Goal: Task Accomplishment & Management: Use online tool/utility

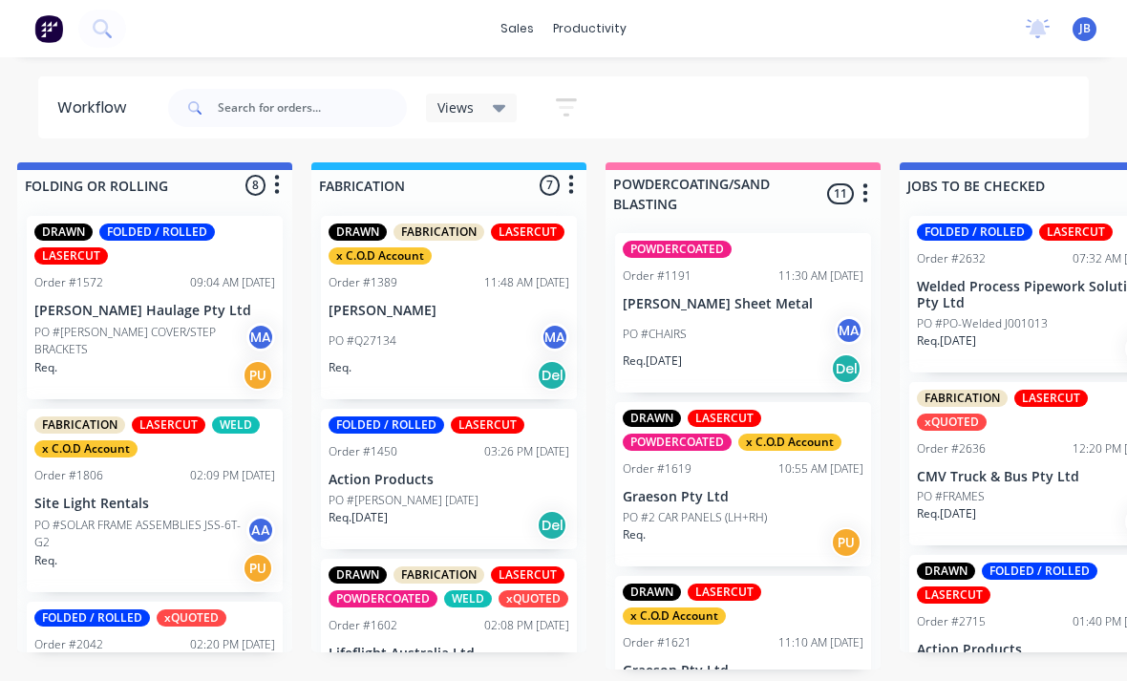
scroll to position [1152, 0]
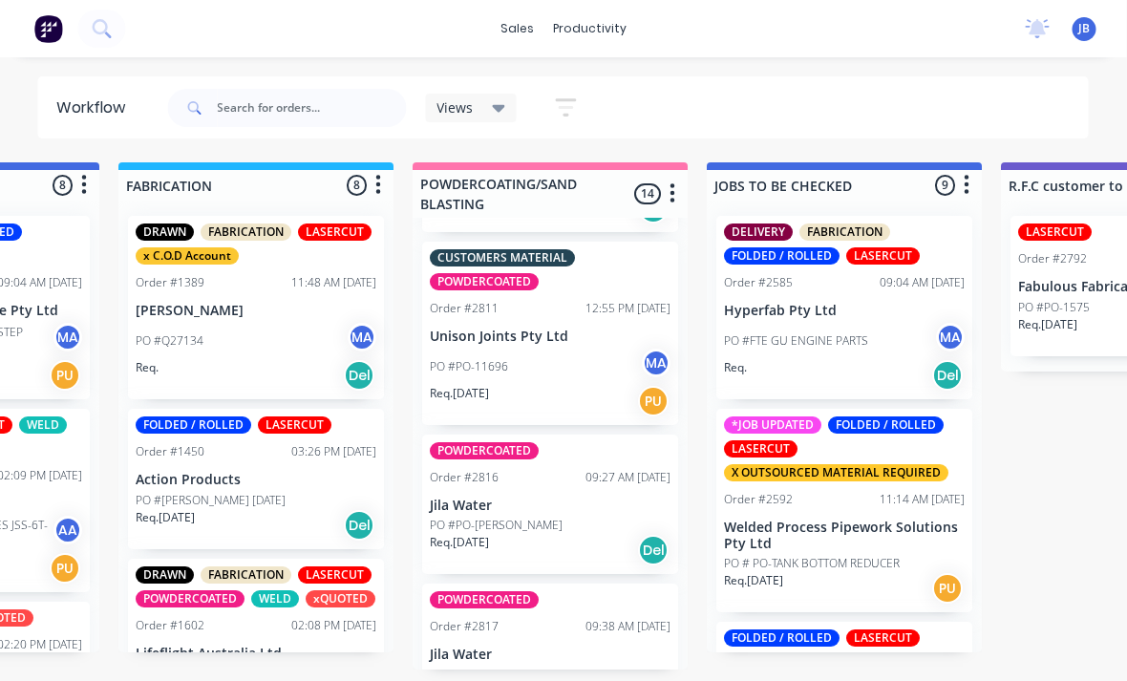
scroll to position [1943, 0]
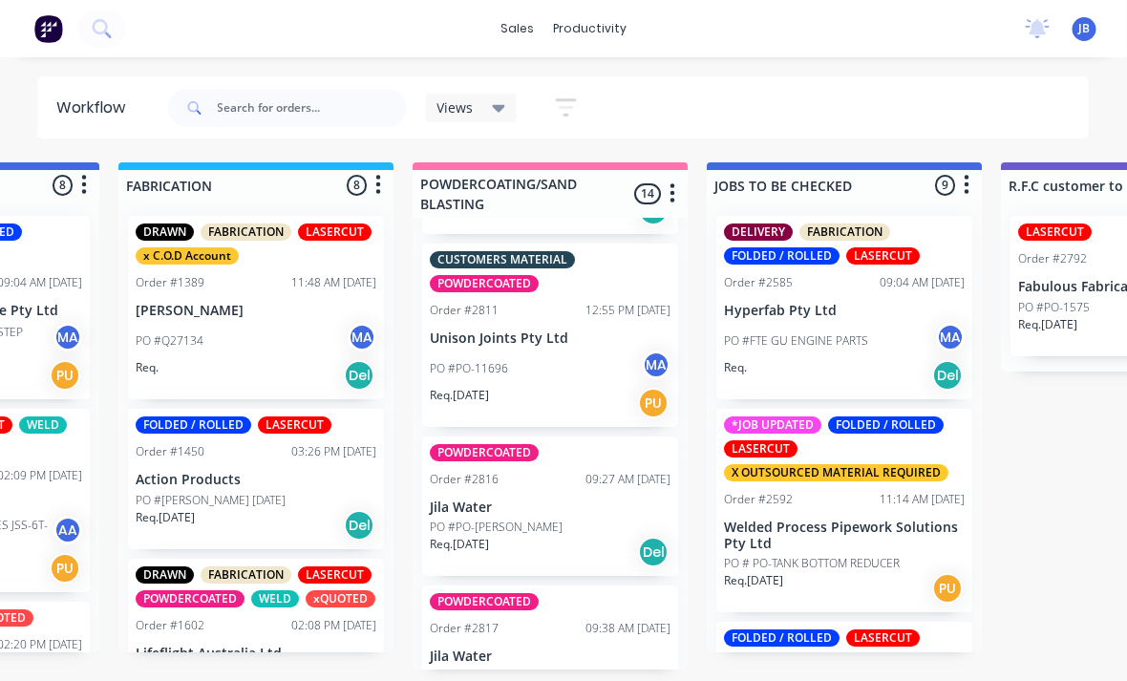
click at [563, 500] on p "Jila Water" at bounding box center [551, 508] width 241 height 16
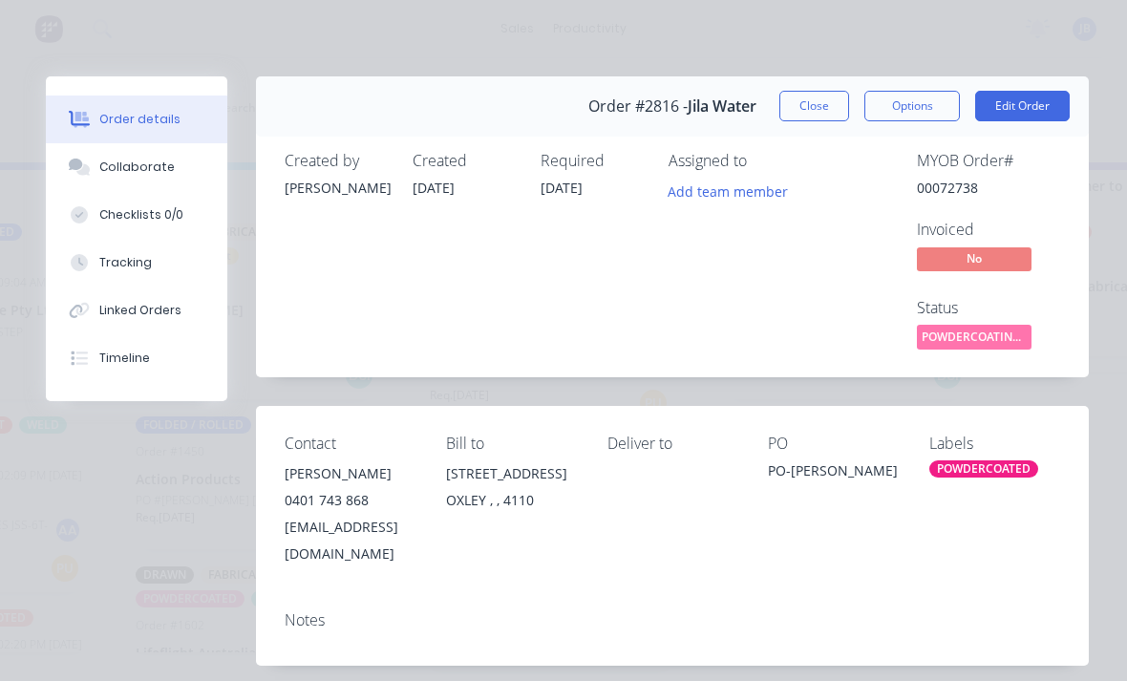
scroll to position [0, 0]
click at [813, 109] on button "Close" at bounding box center [815, 106] width 70 height 31
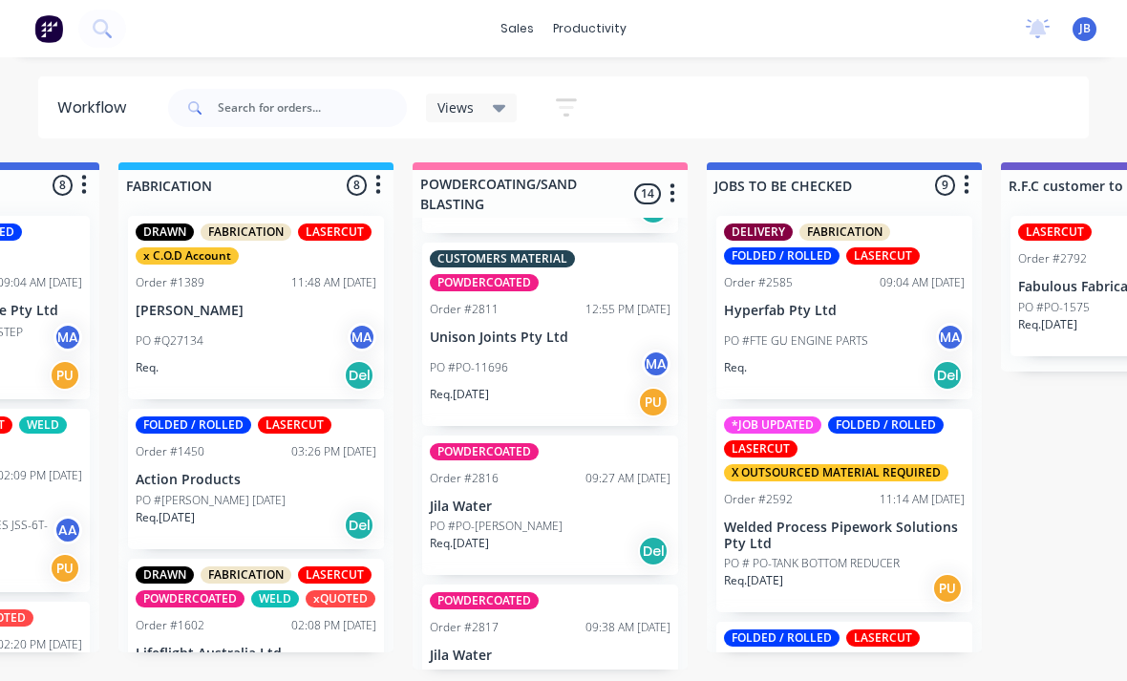
scroll to position [1943, 0]
click at [588, 620] on div "09:38 AM [DATE]" at bounding box center [628, 628] width 85 height 17
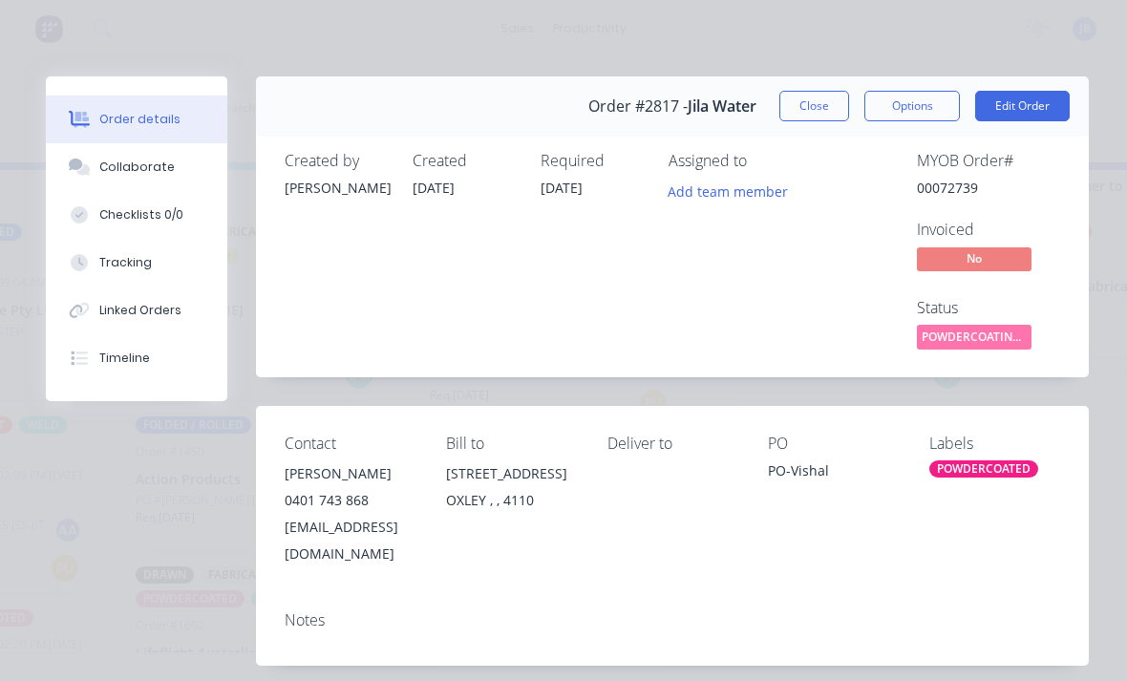
scroll to position [0, 0]
click at [814, 116] on button "Close" at bounding box center [815, 106] width 70 height 31
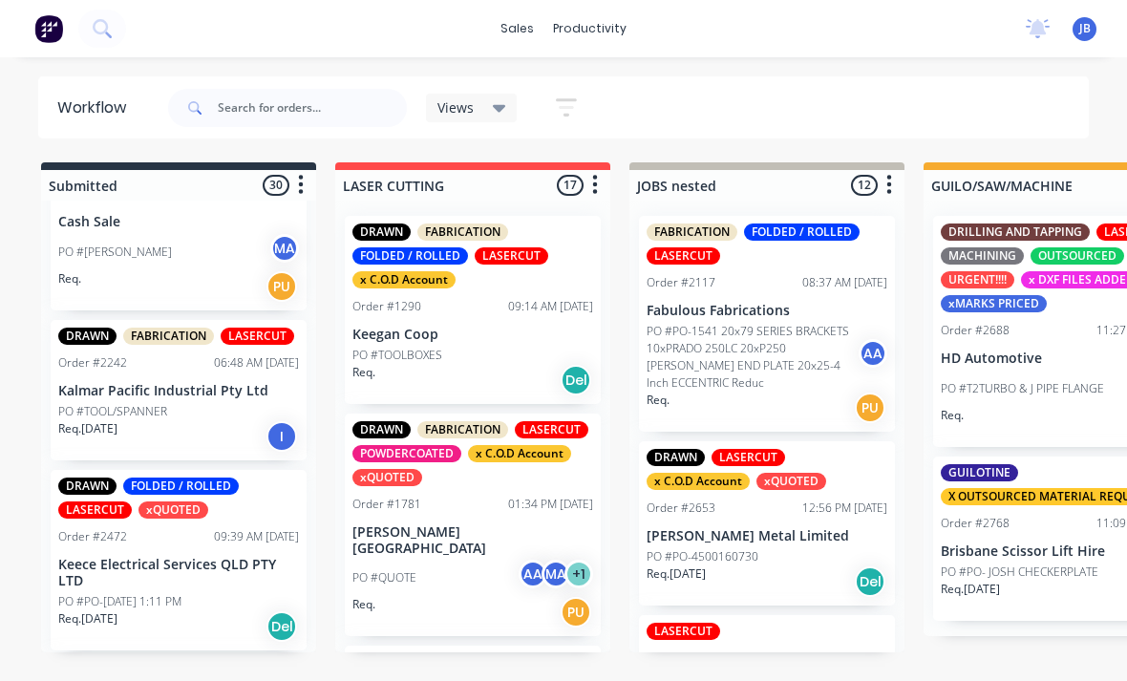
scroll to position [553, 0]
click at [214, 268] on div "PO #BRENT MA" at bounding box center [178, 253] width 241 height 36
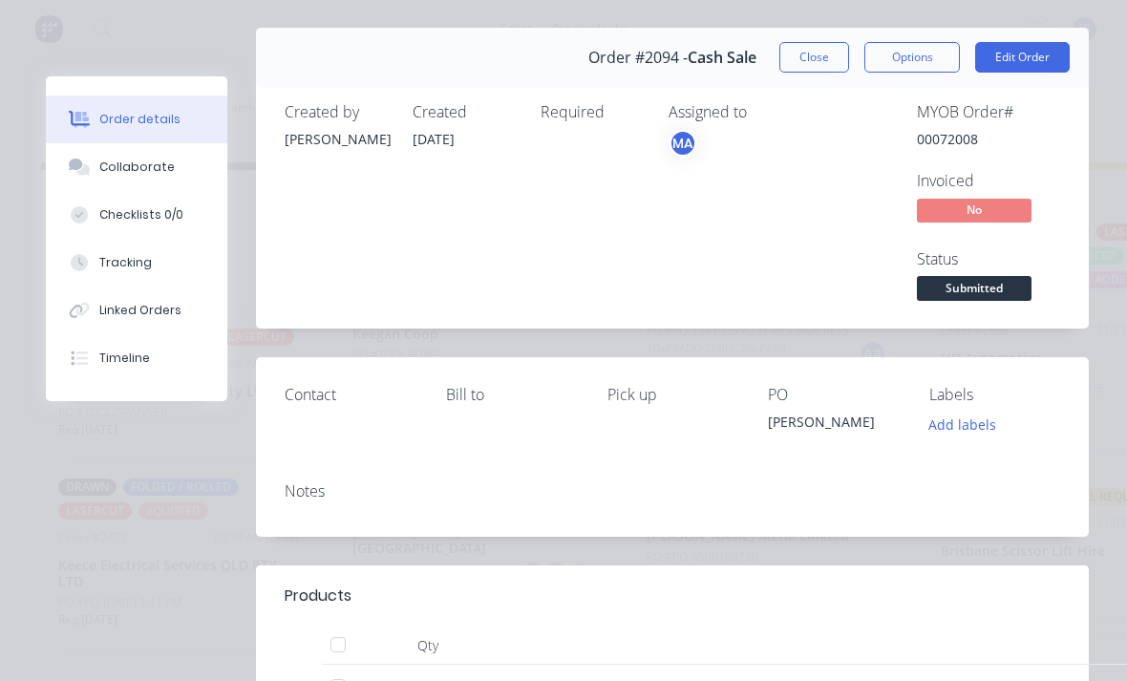
scroll to position [46, 0]
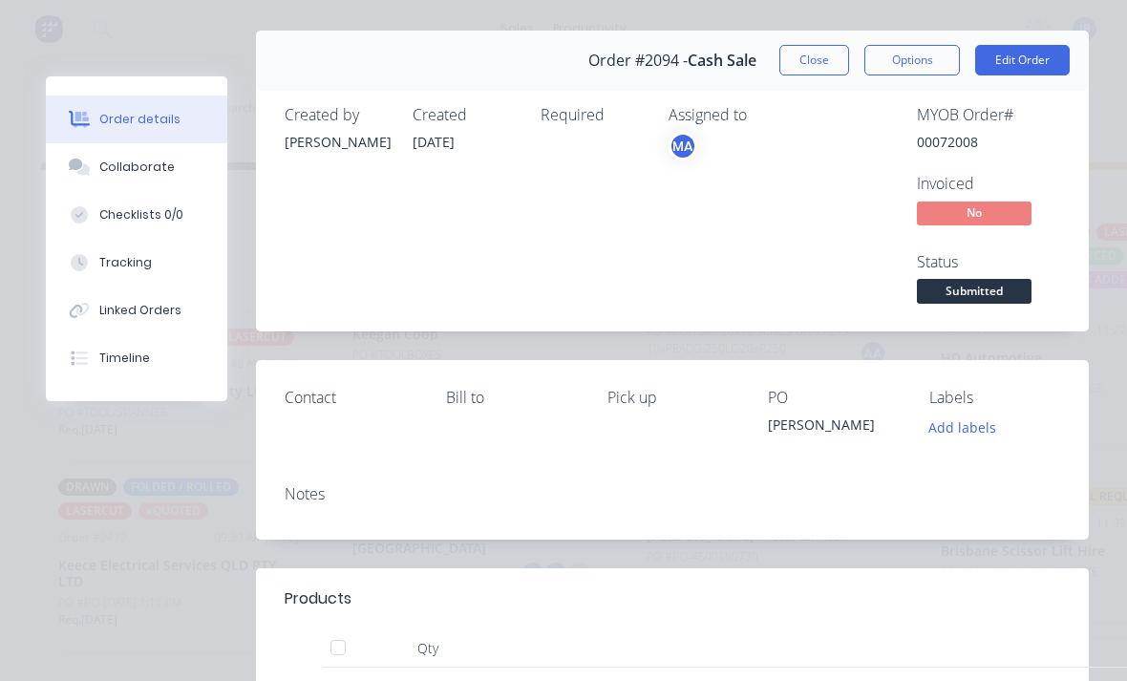
click at [171, 173] on button "Collaborate" at bounding box center [137, 167] width 182 height 48
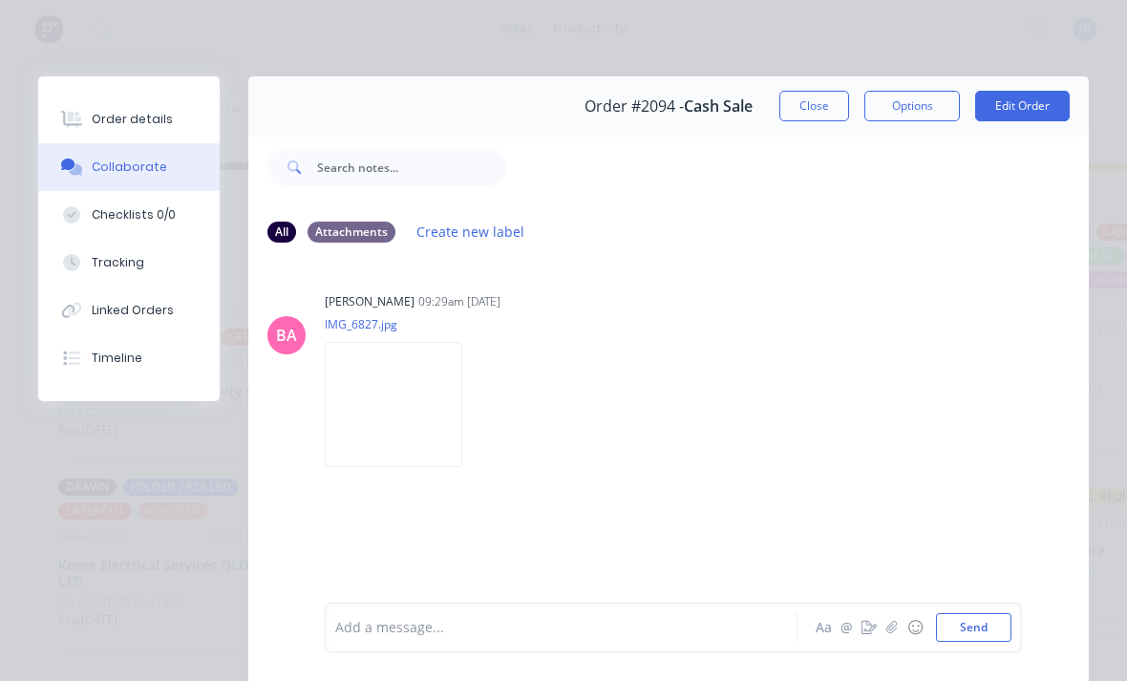
click at [806, 115] on button "Close" at bounding box center [815, 106] width 70 height 31
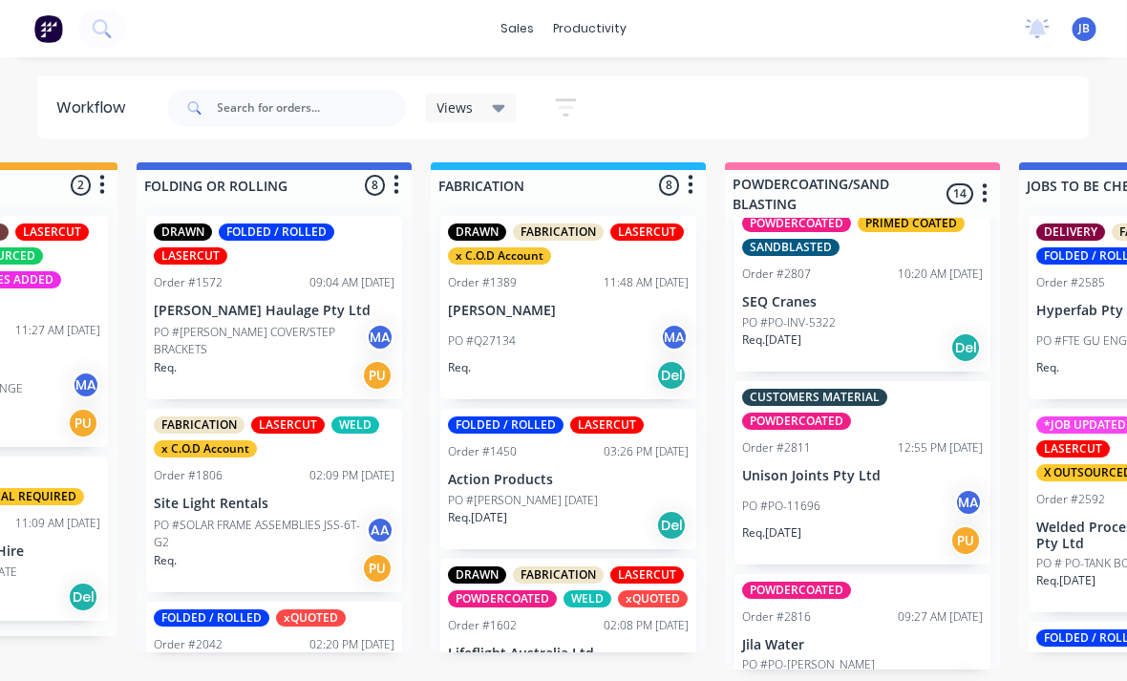
scroll to position [7, 1082]
click at [508, 105] on div "Views" at bounding box center [472, 108] width 92 height 29
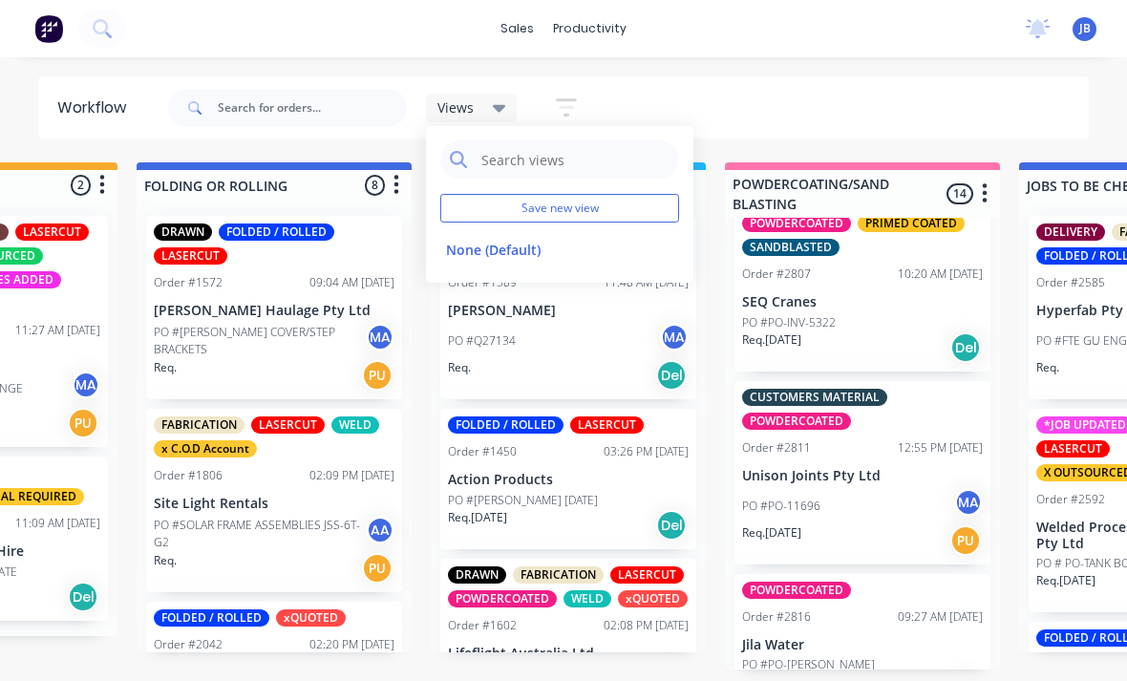
click at [591, 209] on button "Save new view" at bounding box center [559, 208] width 239 height 29
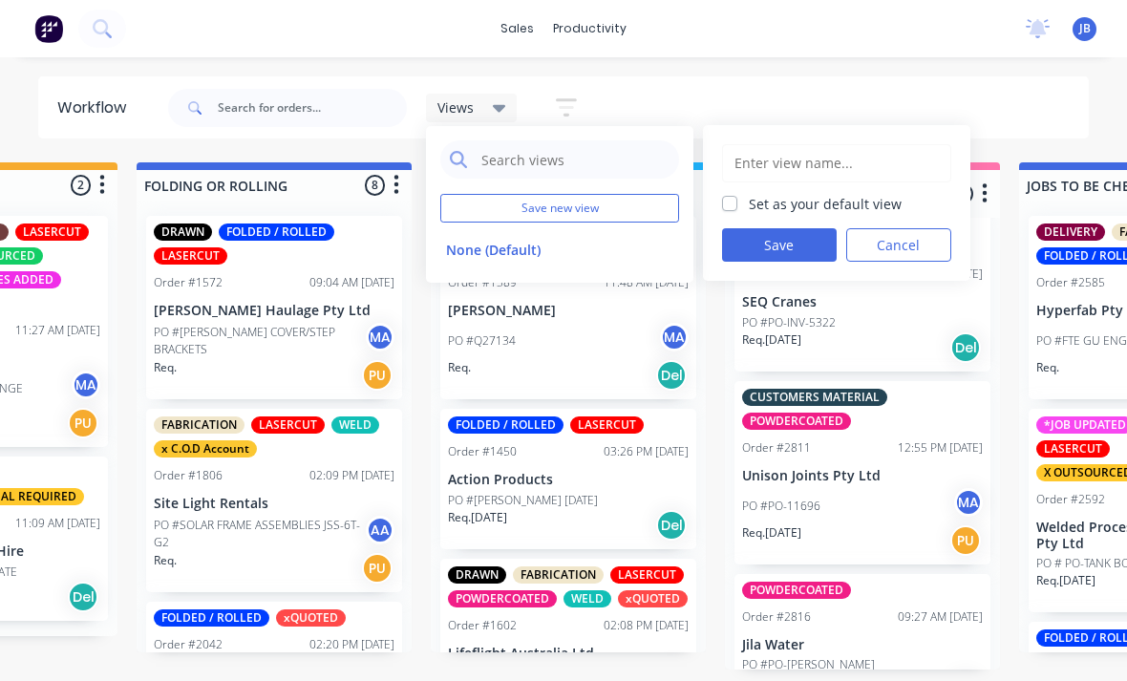
click at [922, 244] on button "Cancel" at bounding box center [899, 244] width 105 height 33
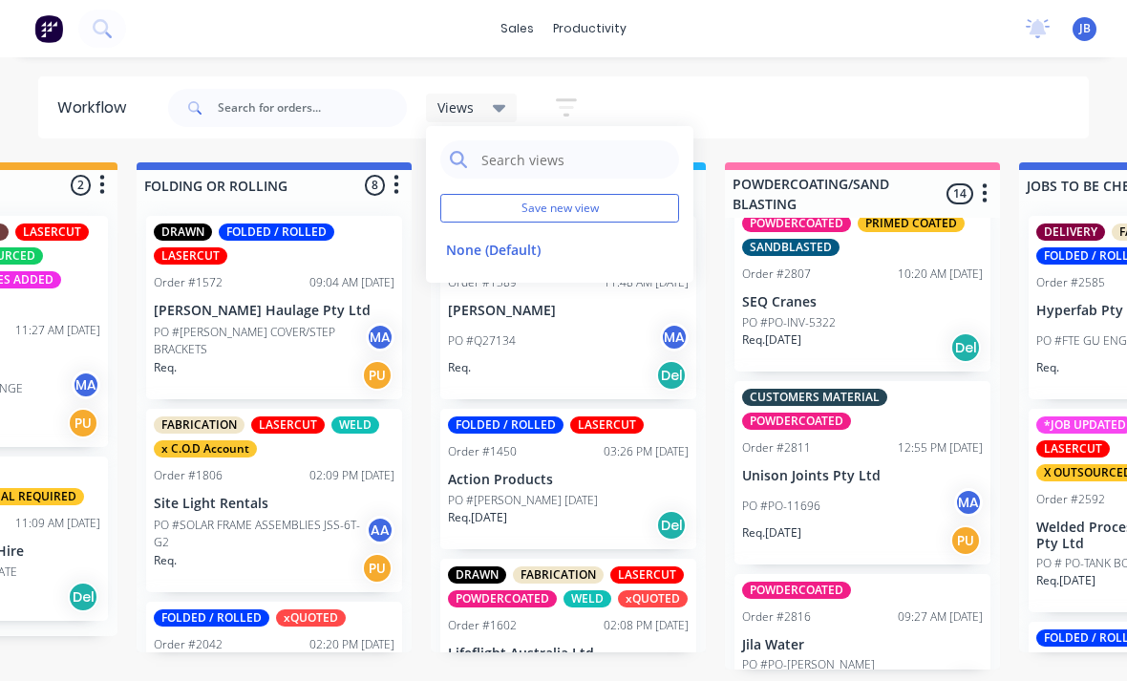
click at [610, 171] on input "text" at bounding box center [575, 159] width 190 height 38
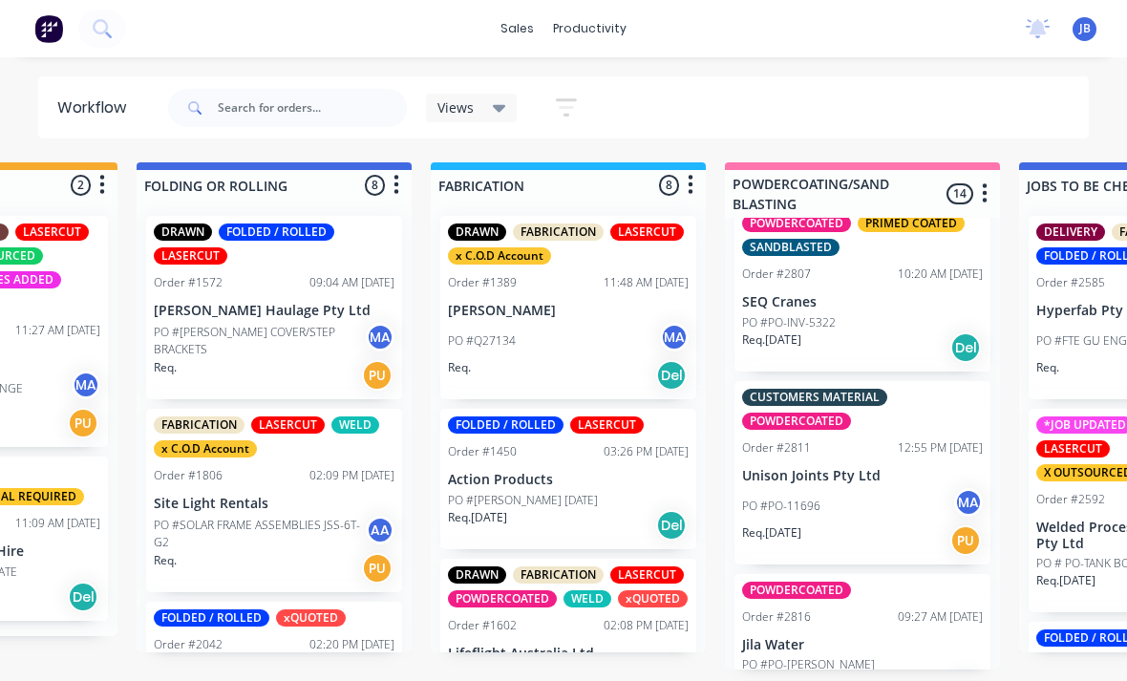
click at [578, 107] on button "button" at bounding box center [566, 107] width 61 height 37
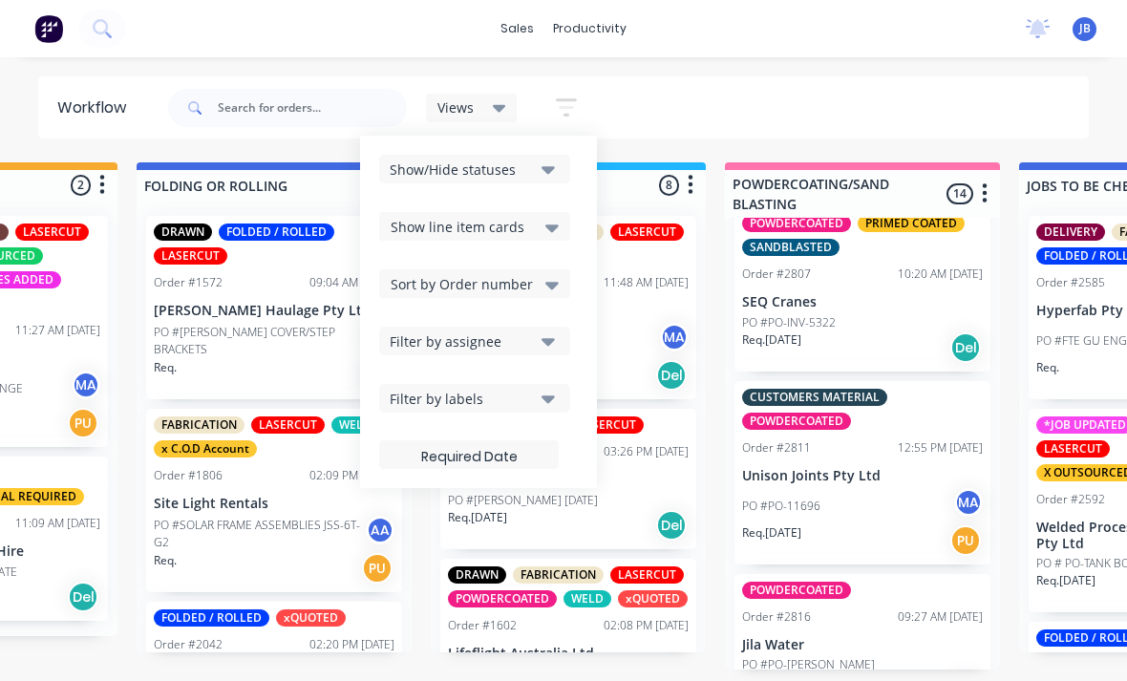
click at [522, 227] on div "Show line item cards" at bounding box center [475, 226] width 168 height 23
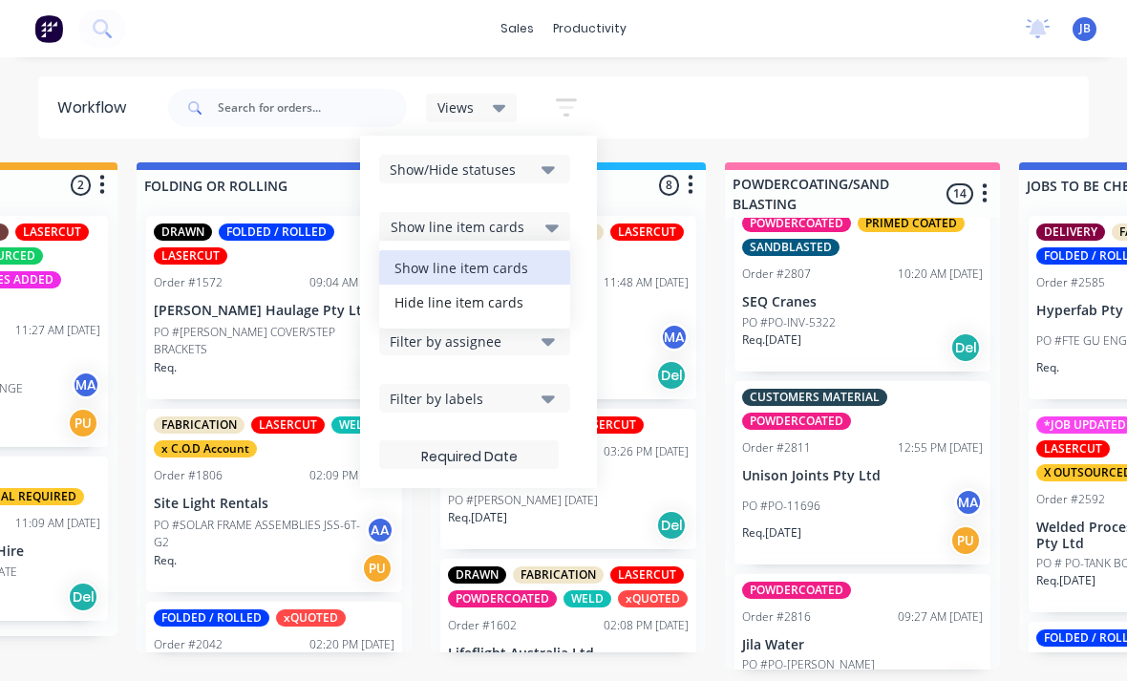
click at [537, 220] on div "Show line item cards" at bounding box center [475, 226] width 168 height 23
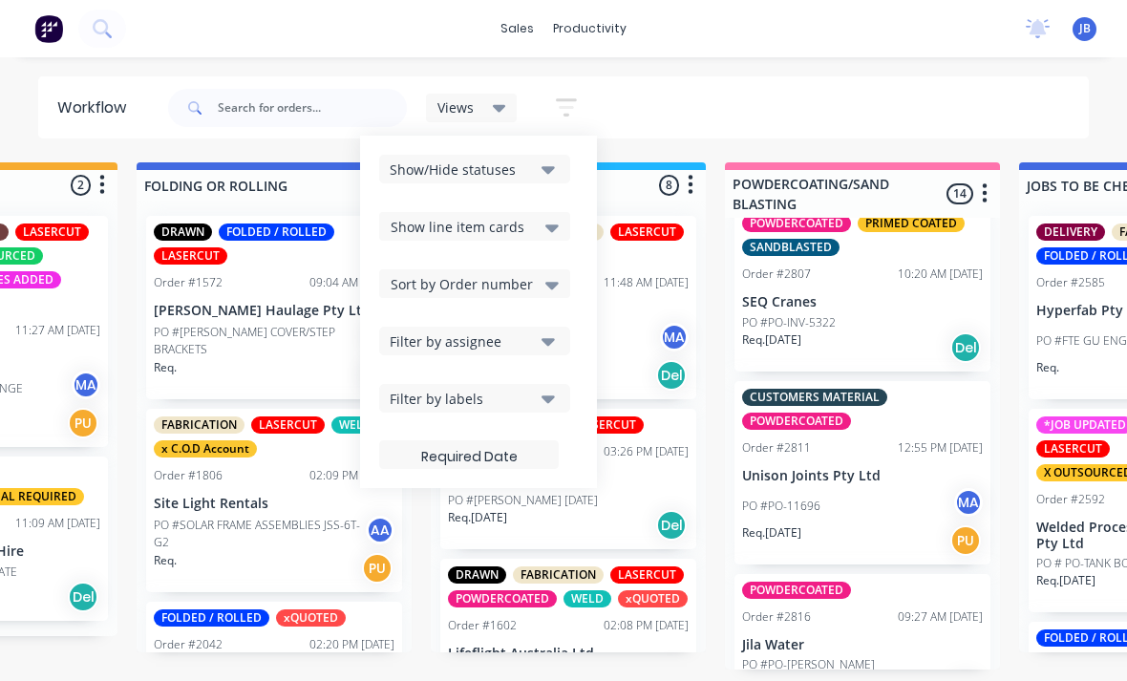
click at [530, 394] on div "Filter by labels" at bounding box center [462, 399] width 144 height 20
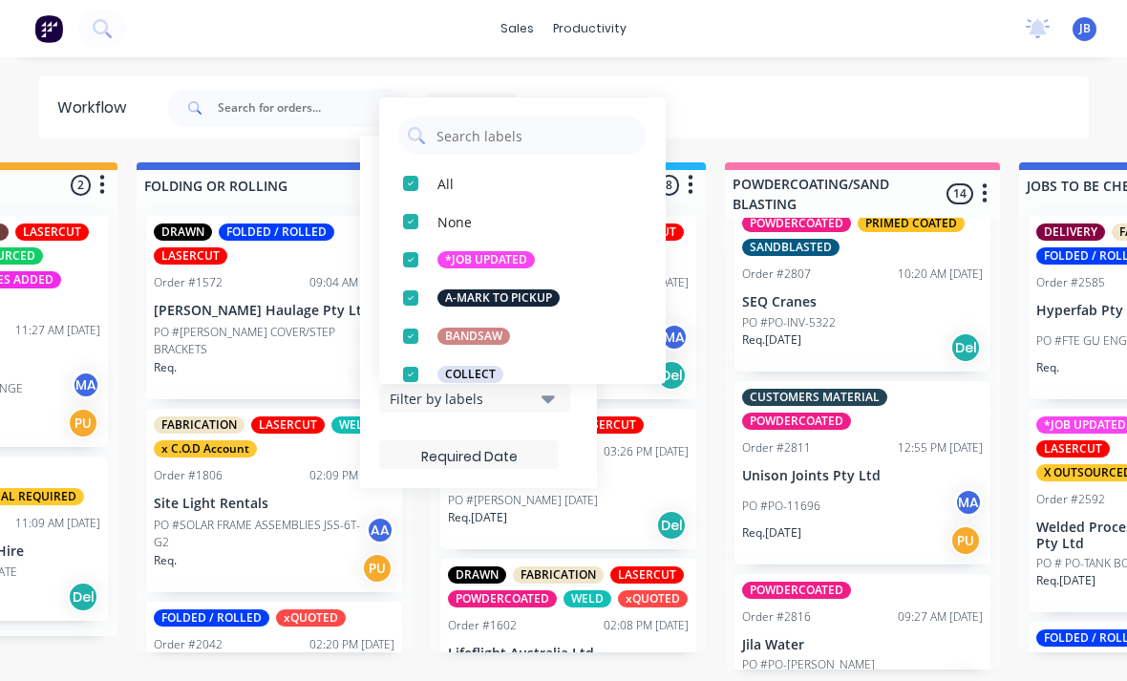
click at [419, 223] on div "button" at bounding box center [411, 222] width 38 height 38
click at [416, 180] on div "button" at bounding box center [411, 183] width 38 height 38
click at [415, 179] on div "button" at bounding box center [411, 183] width 38 height 38
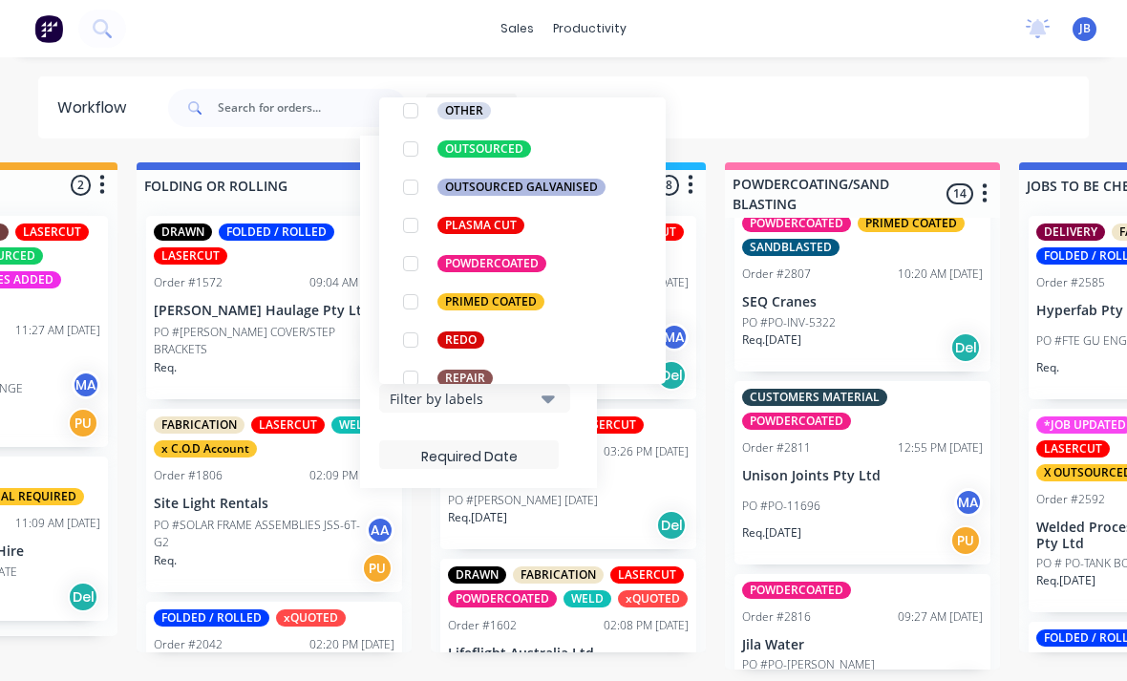
scroll to position [820, 0]
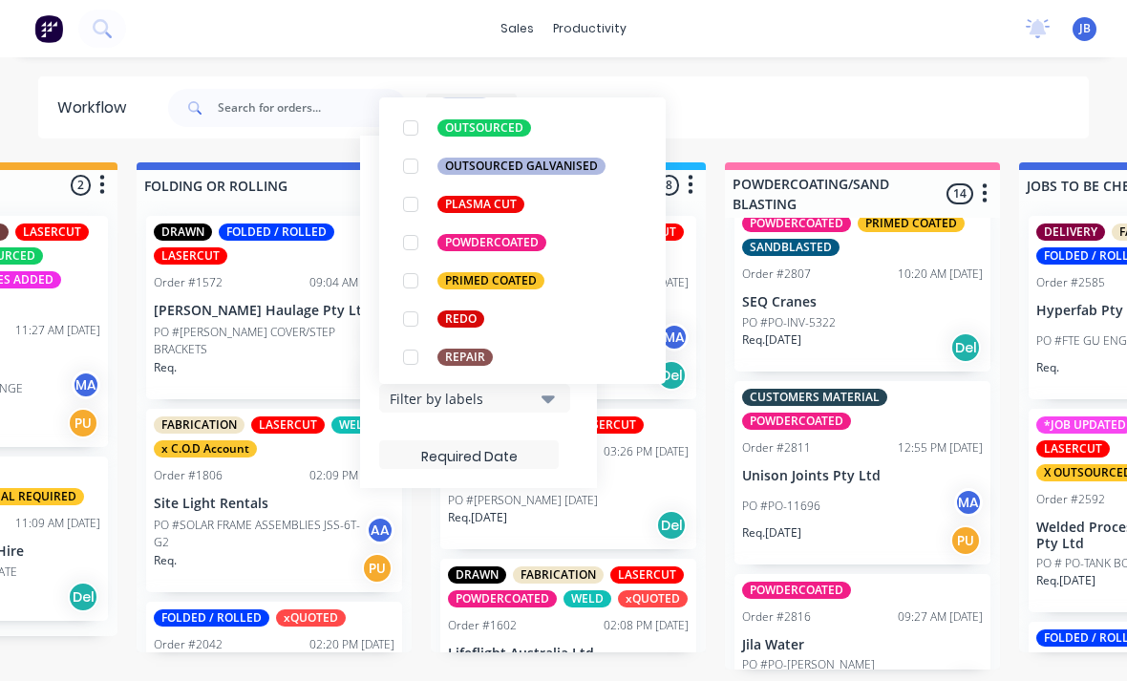
click at [424, 271] on div "button" at bounding box center [411, 281] width 38 height 38
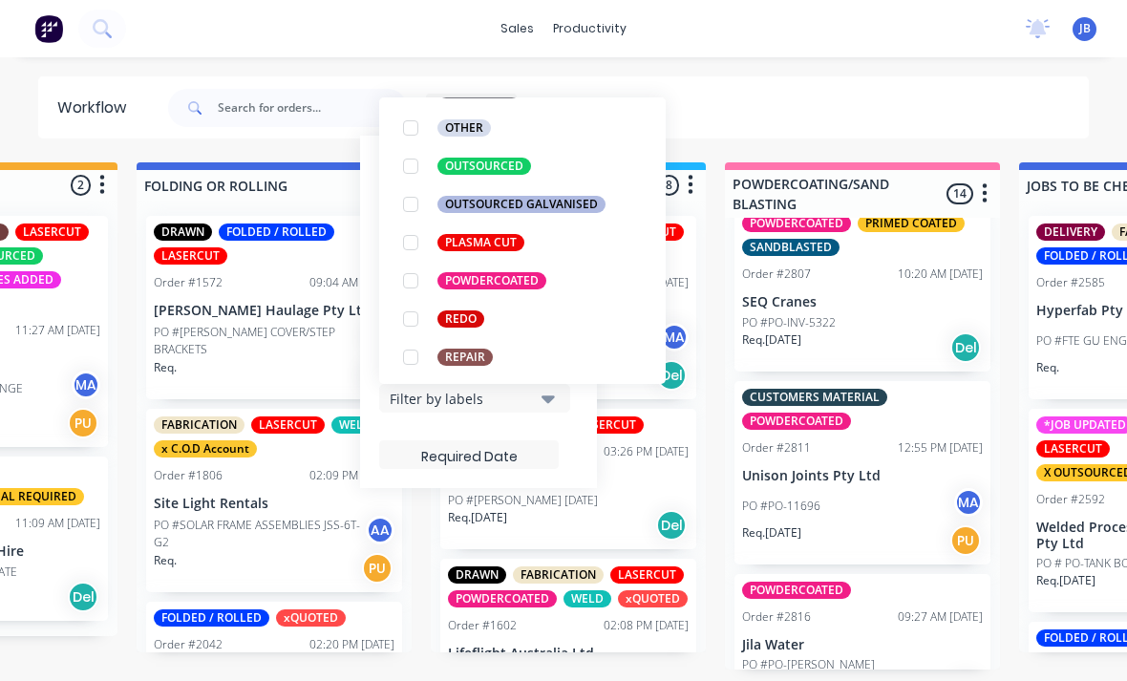
click at [416, 234] on div "button" at bounding box center [411, 243] width 38 height 38
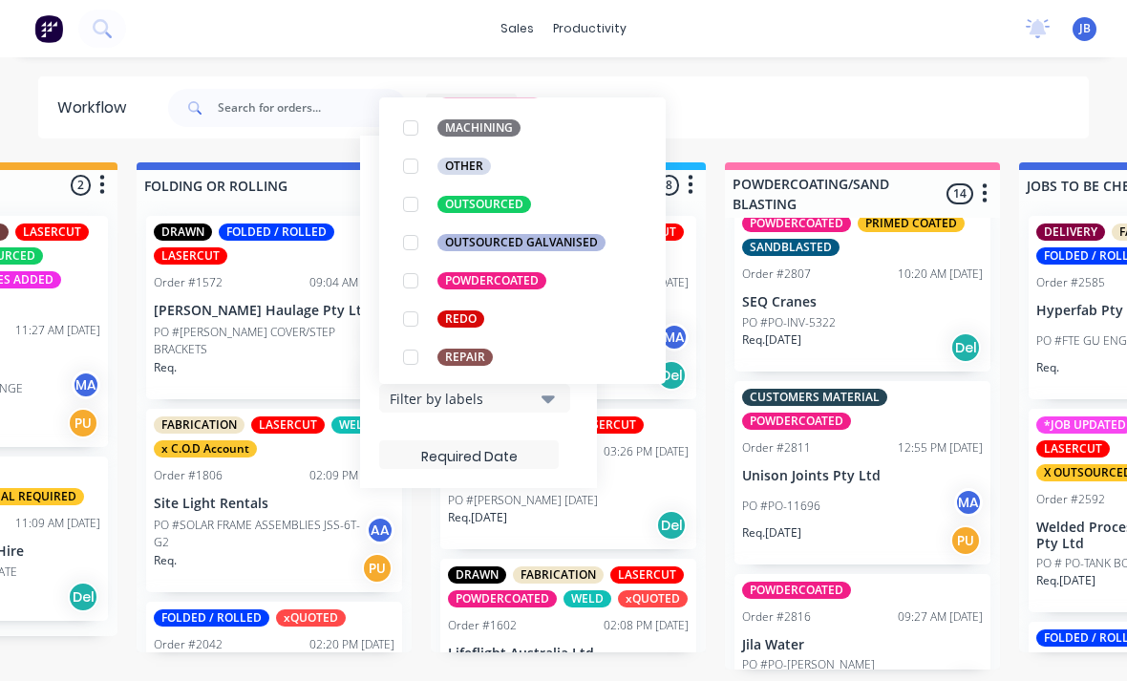
click at [414, 279] on div "button" at bounding box center [411, 281] width 38 height 38
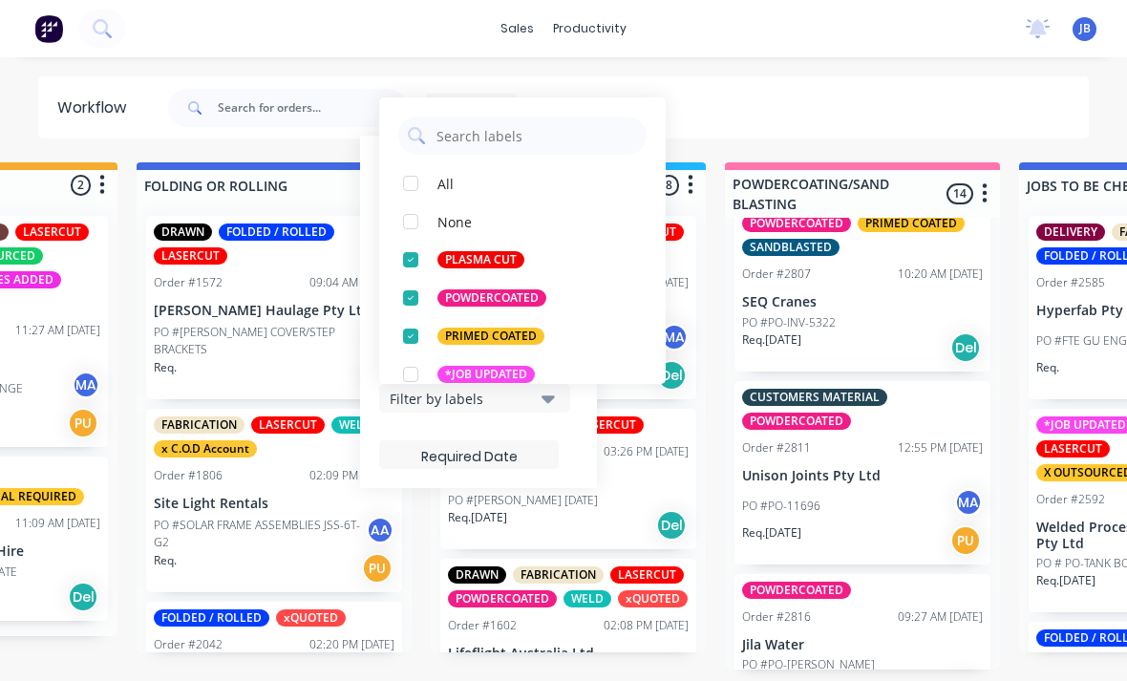
scroll to position [0, 0]
click at [416, 254] on div "button" at bounding box center [411, 260] width 38 height 38
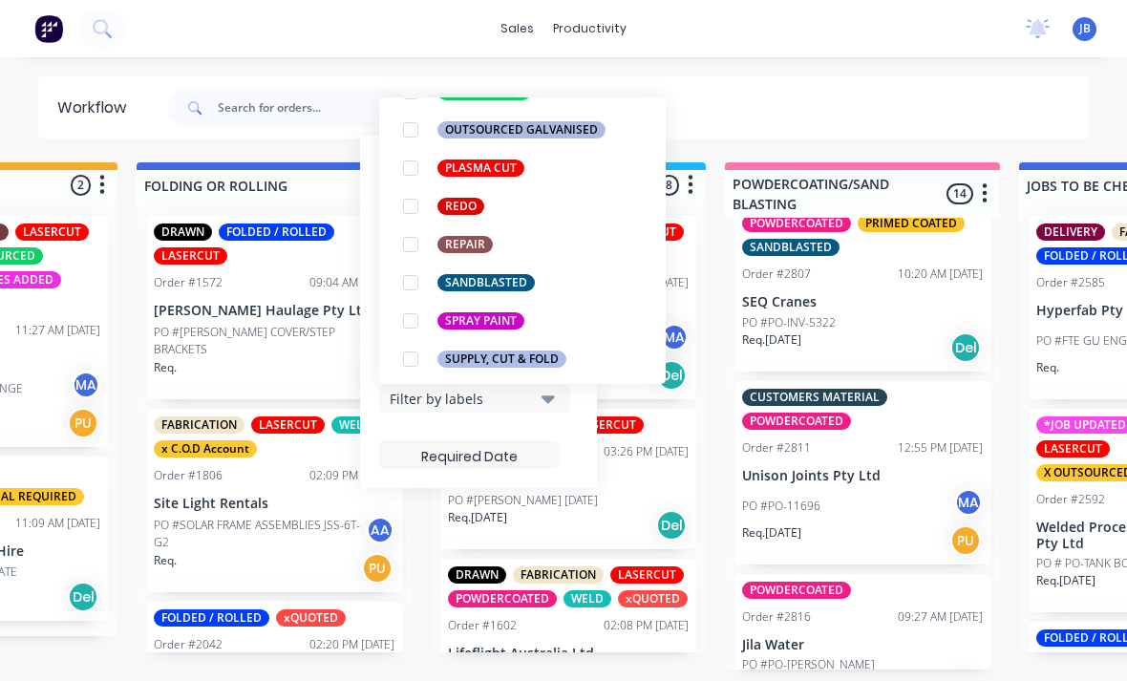
scroll to position [933, 0]
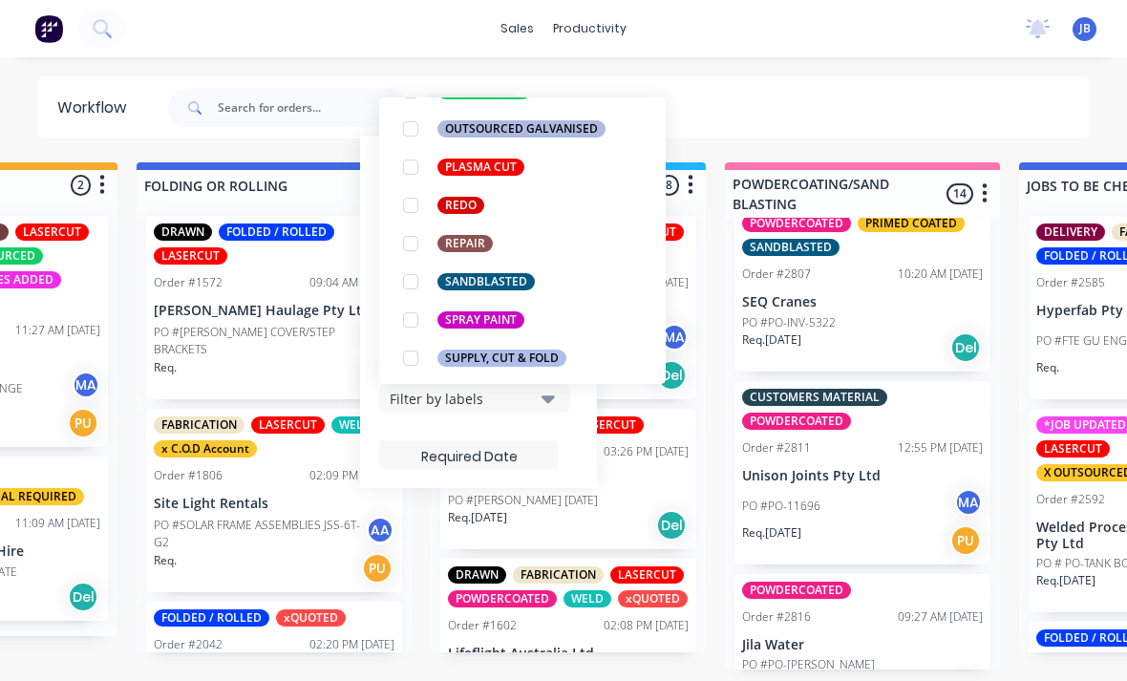
click at [417, 268] on div "button" at bounding box center [411, 282] width 38 height 38
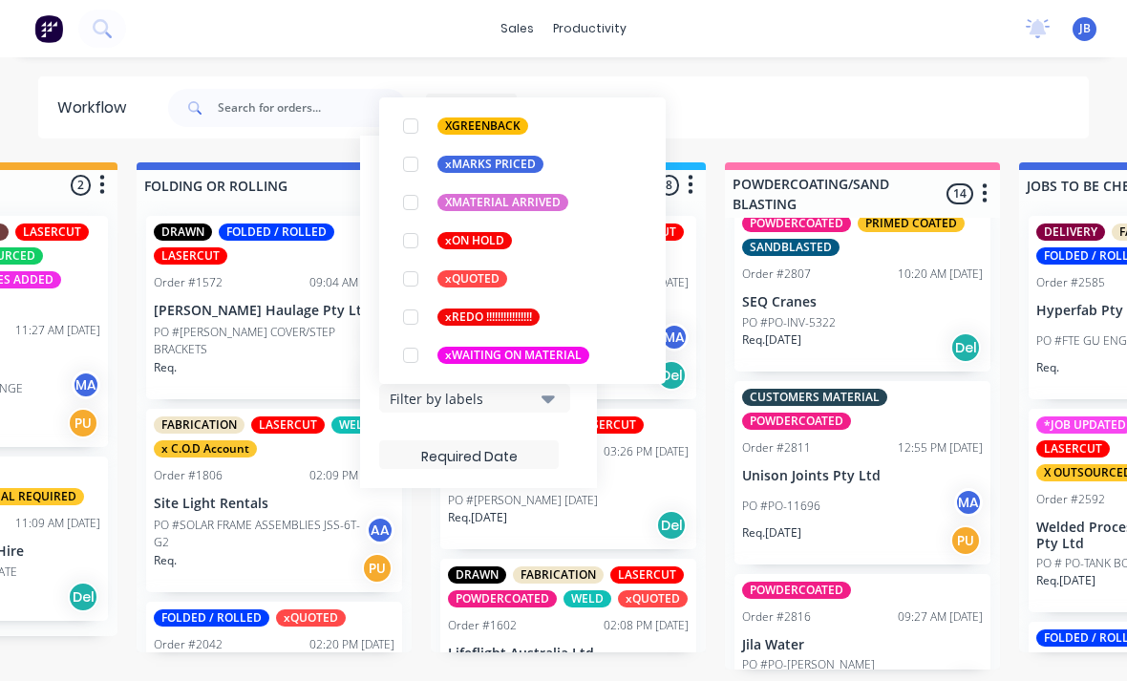
scroll to position [7, 0]
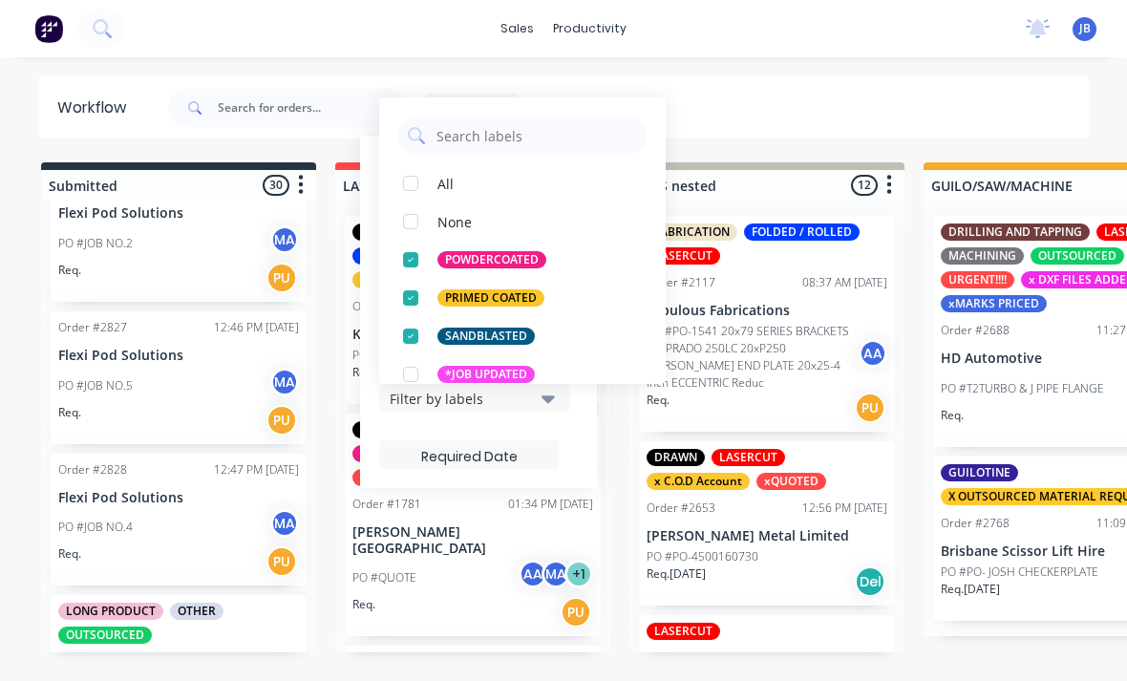
click at [1126, 127] on html "sales productivity sales Sales Orders Customers Price Level Manager productivit…" at bounding box center [563, 283] width 1127 height 567
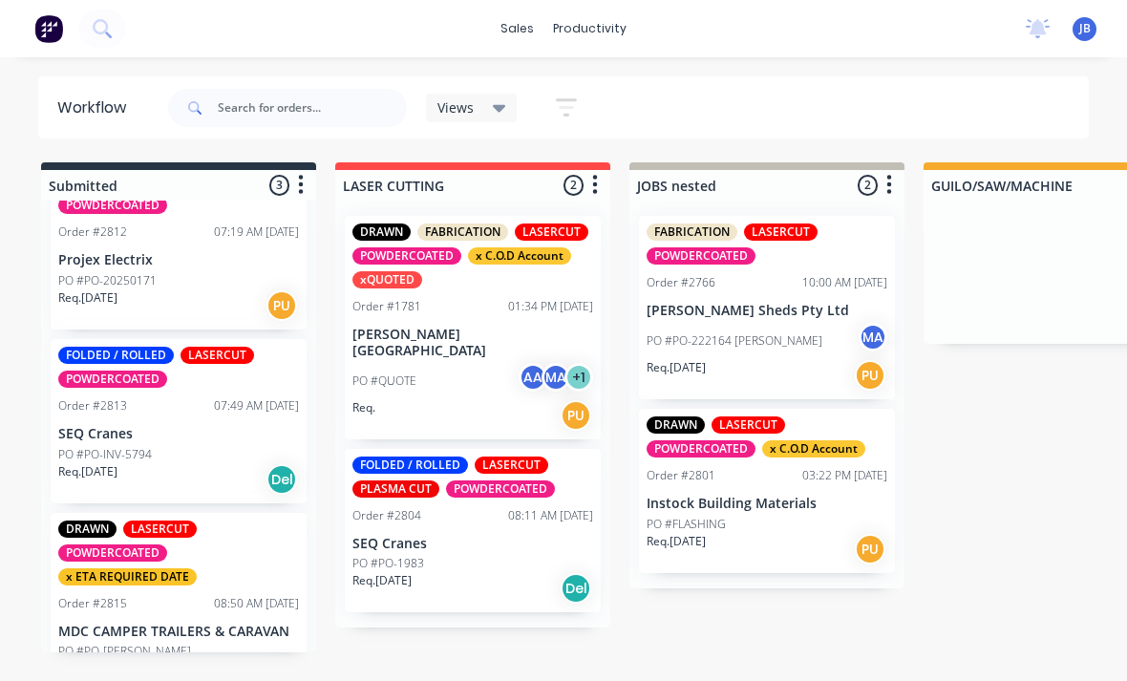
scroll to position [51, 0]
click at [581, 111] on button "button" at bounding box center [566, 107] width 61 height 37
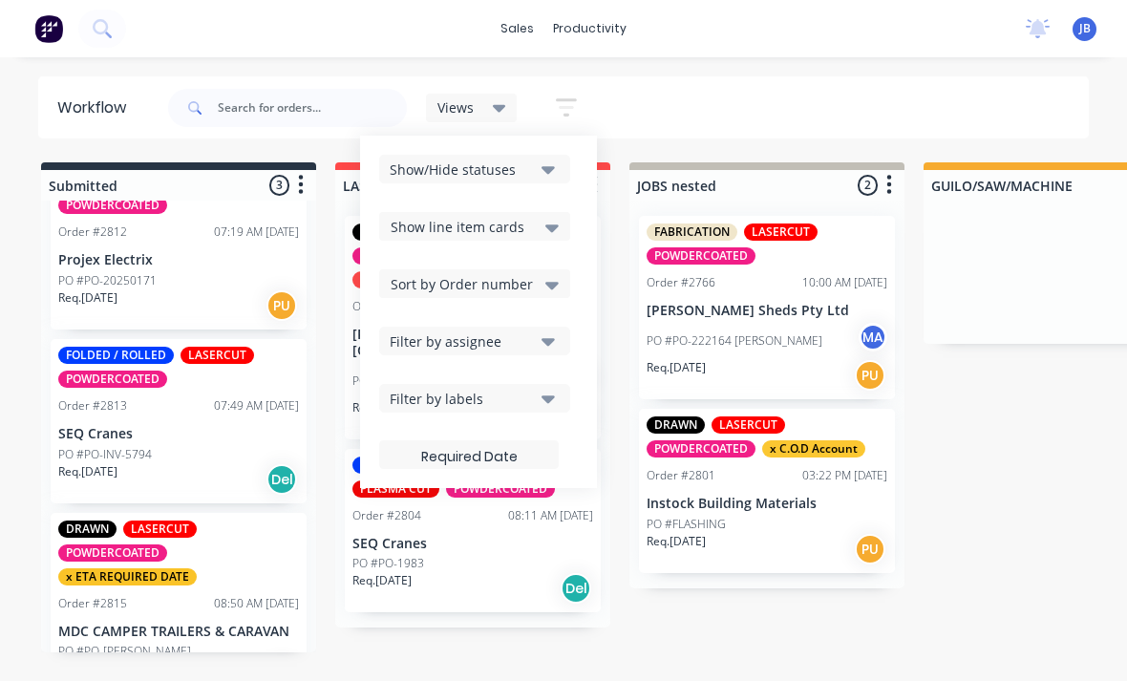
click at [402, 340] on div "Filter by assignee" at bounding box center [462, 342] width 144 height 20
click at [417, 297] on div "Sort by Order number" at bounding box center [474, 283] width 191 height 29
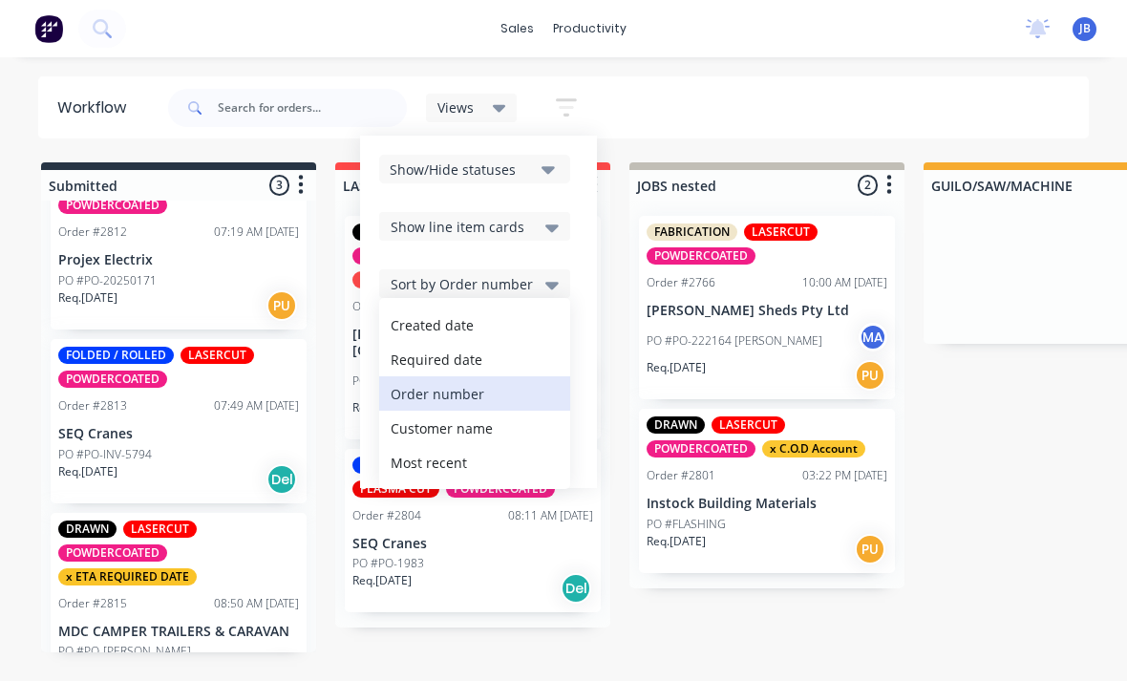
click at [406, 282] on span "Sort by Order number" at bounding box center [462, 284] width 142 height 20
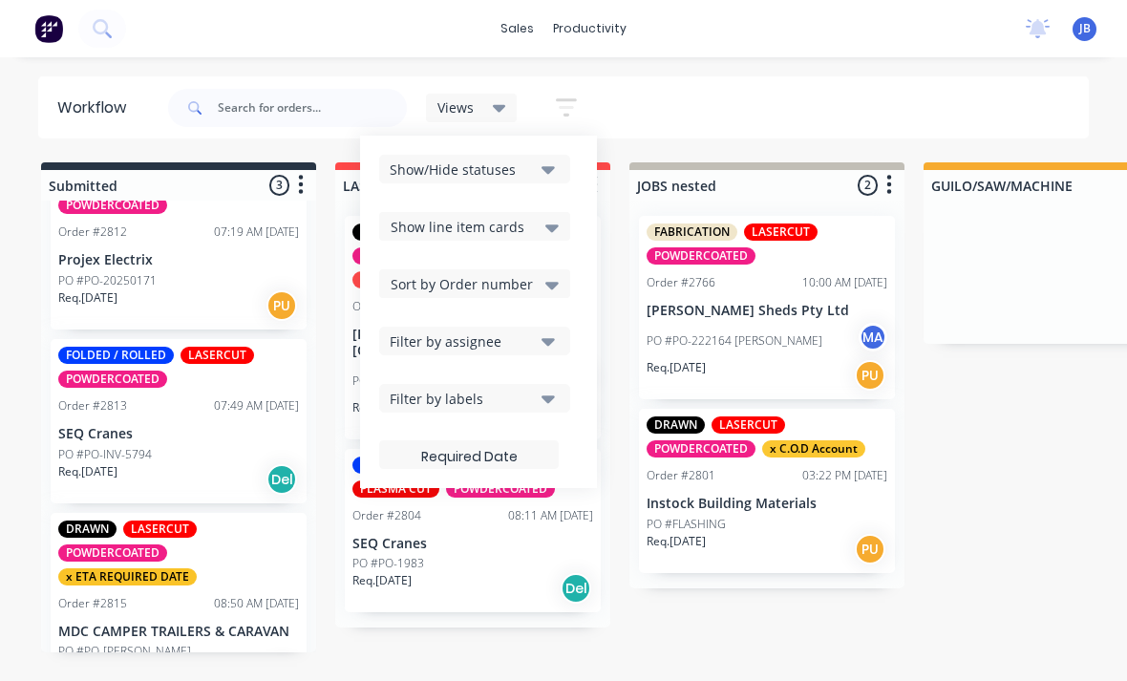
click at [396, 205] on div "Show/Hide statuses Show line item cards Show line item cards Hide line item car…" at bounding box center [478, 312] width 199 height 314
click at [390, 223] on div "Show line item cards" at bounding box center [474, 226] width 191 height 29
click at [415, 265] on div "Show line item cards" at bounding box center [474, 267] width 191 height 34
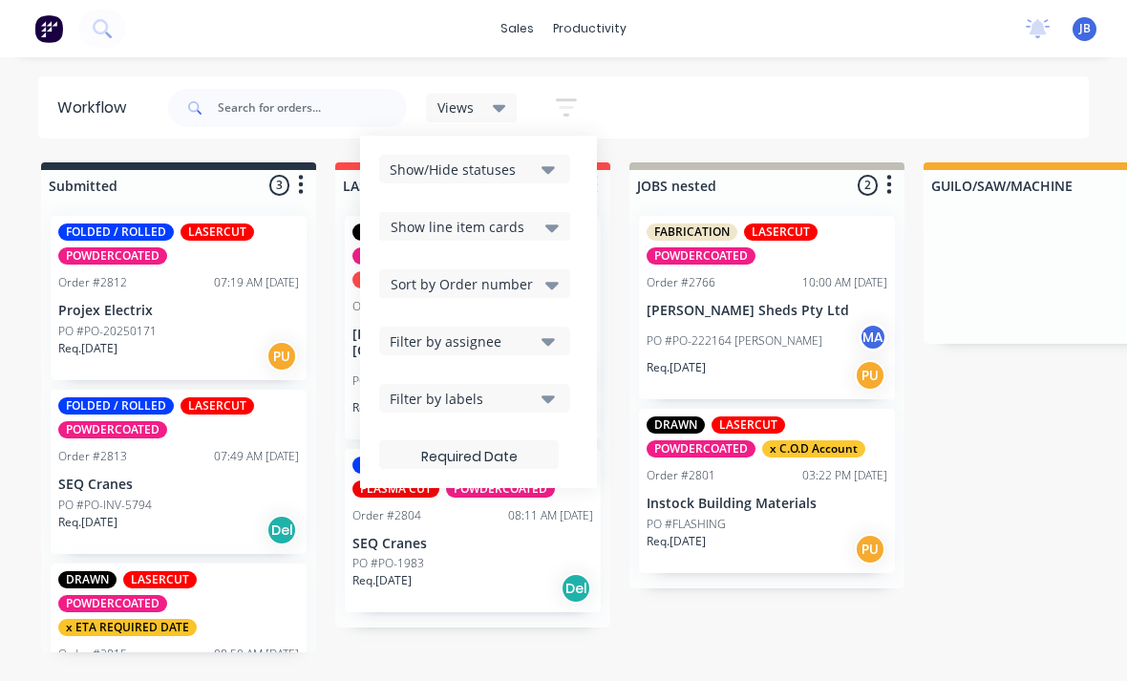
scroll to position [7, 2]
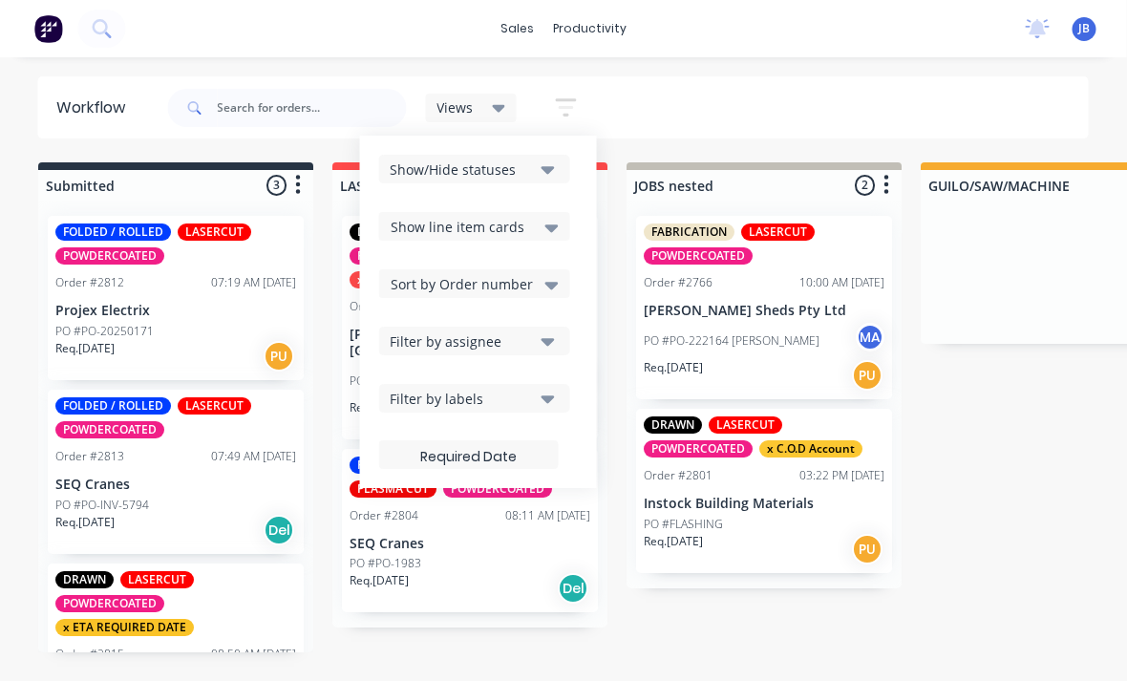
click at [551, 226] on icon at bounding box center [552, 229] width 13 height 8
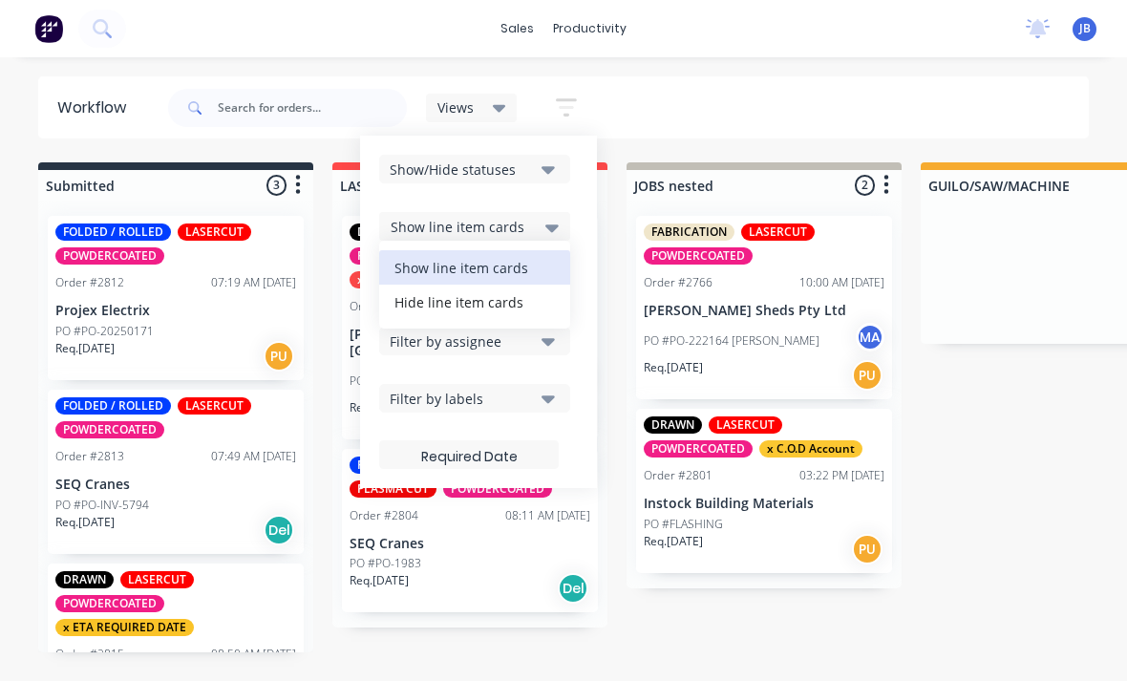
click at [422, 276] on div "Show line item cards" at bounding box center [474, 267] width 191 height 34
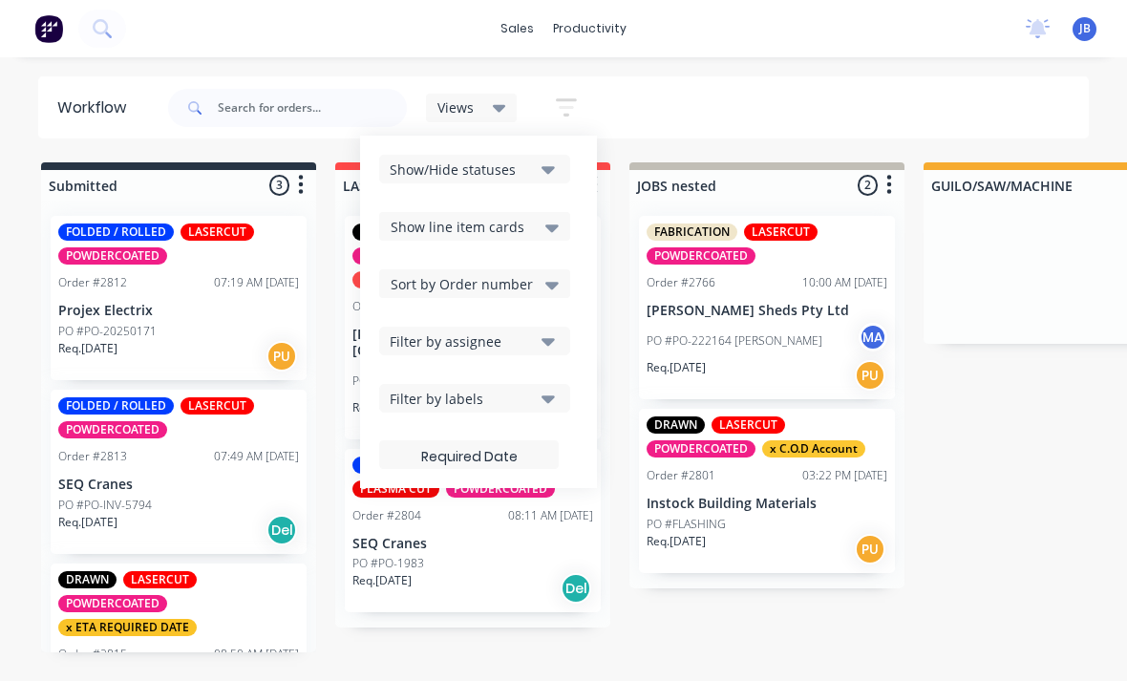
click at [408, 213] on div "Show line item cards" at bounding box center [474, 226] width 191 height 29
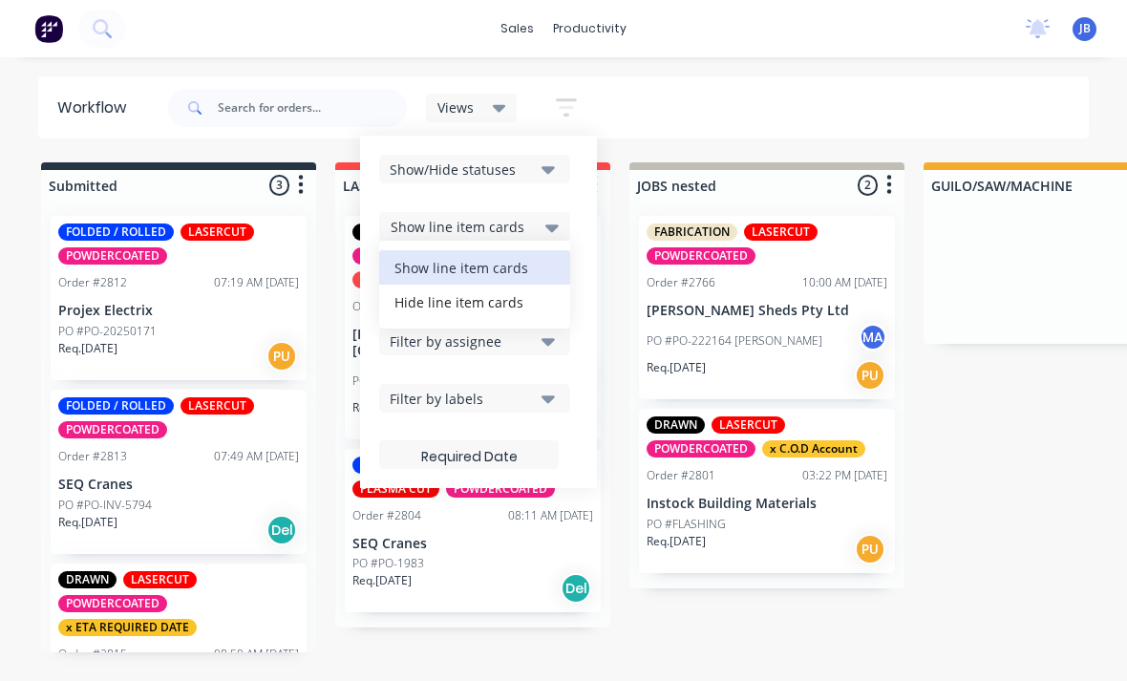
click at [410, 221] on span "Show line item cards" at bounding box center [458, 227] width 134 height 20
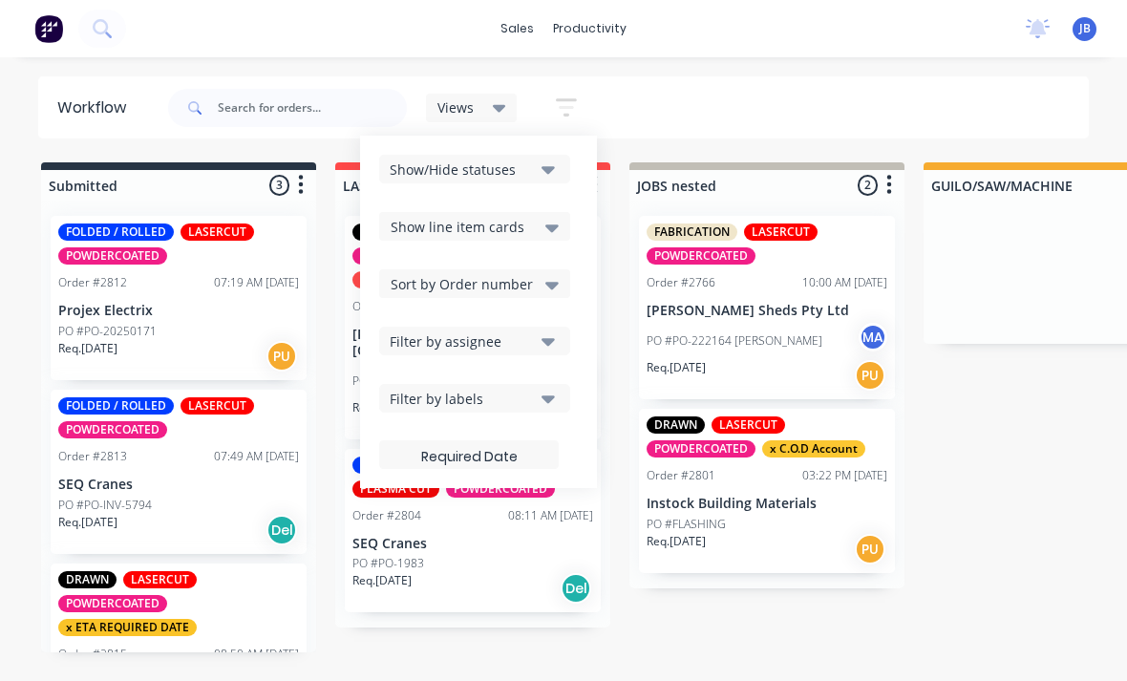
click at [393, 394] on div "Filter by labels" at bounding box center [462, 399] width 144 height 20
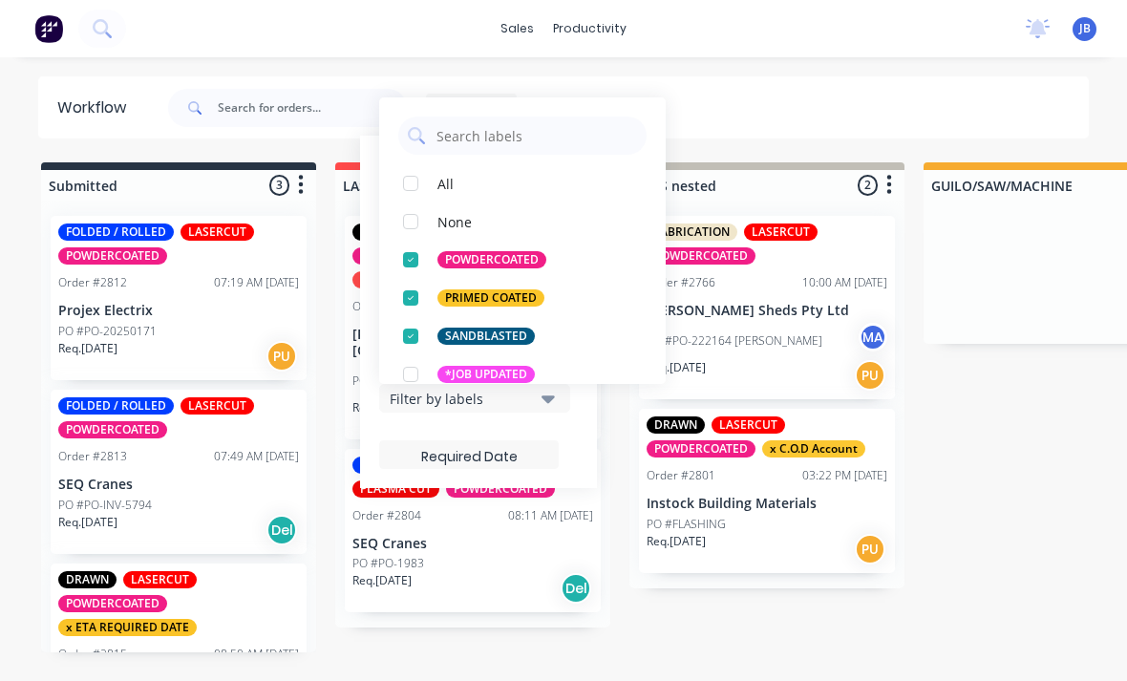
click at [418, 176] on div "button" at bounding box center [411, 183] width 38 height 38
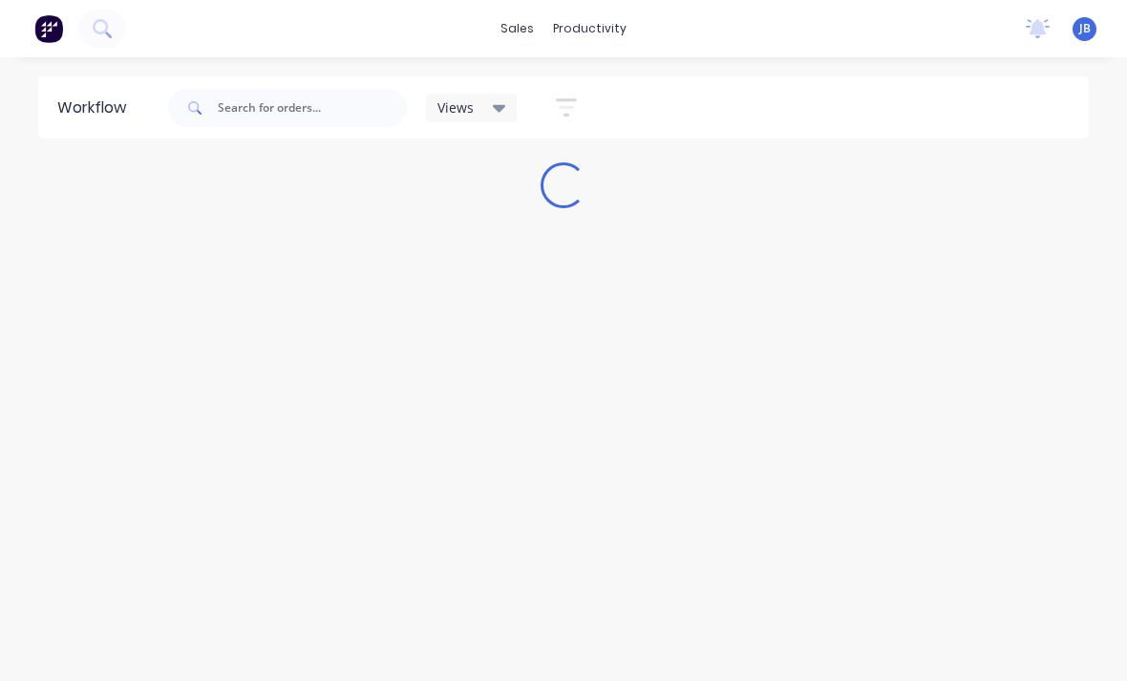
click at [349, 69] on div "sales productivity sales Sales Orders Customers Price Level Manager productivit…" at bounding box center [563, 283] width 1127 height 567
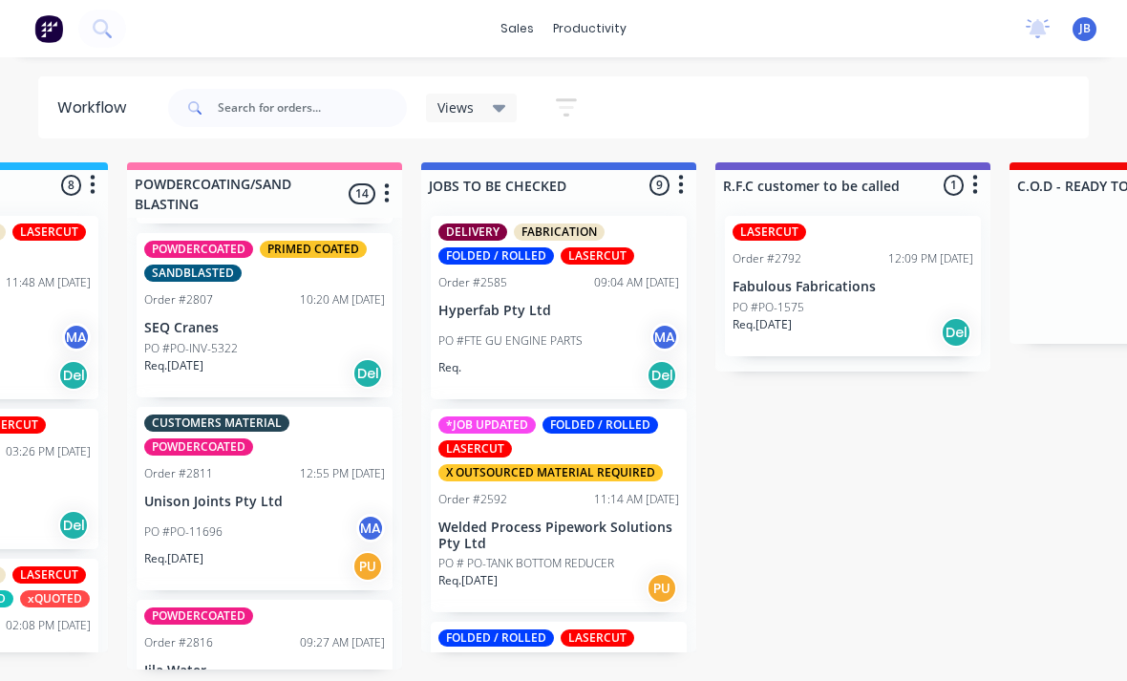
scroll to position [1781, 0]
